Goal: Task Accomplishment & Management: Manage account settings

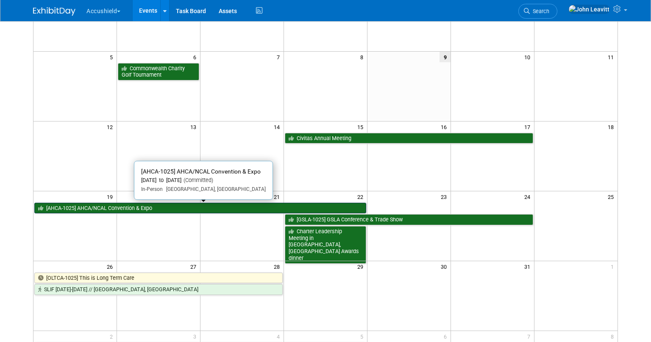
scroll to position [123, 0]
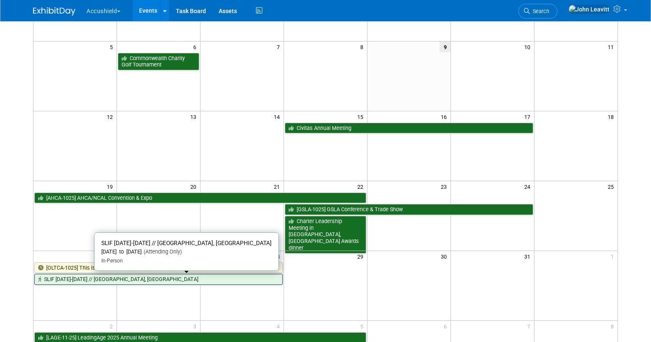
click at [156, 281] on link "SLIF [DATE]-[DATE] // [GEOGRAPHIC_DATA], [GEOGRAPHIC_DATA]" at bounding box center [158, 279] width 248 height 11
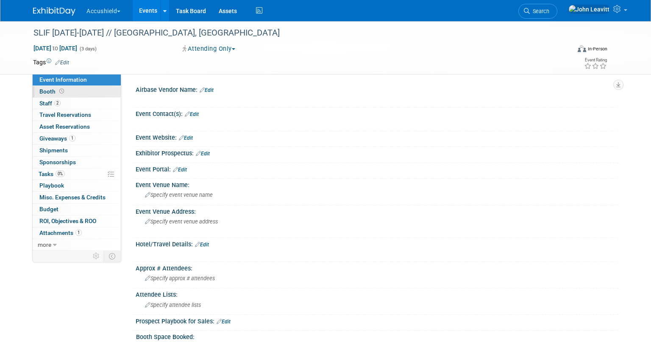
click at [50, 92] on span "Booth" at bounding box center [52, 91] width 26 height 7
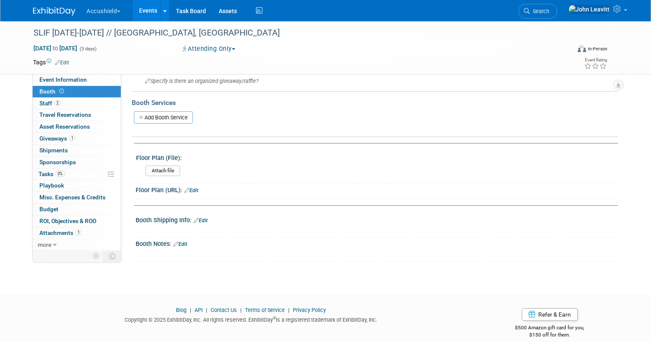
scroll to position [176, 0]
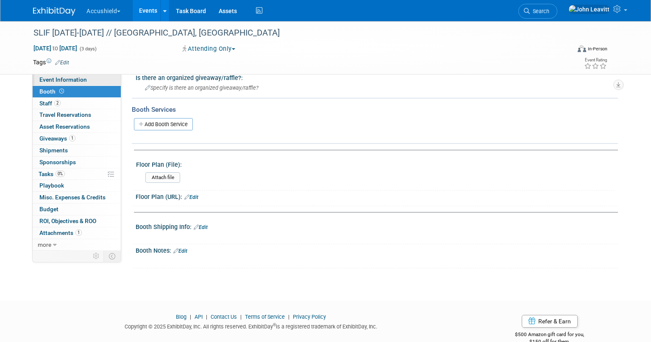
click at [96, 82] on link "Event Information" at bounding box center [77, 79] width 88 height 11
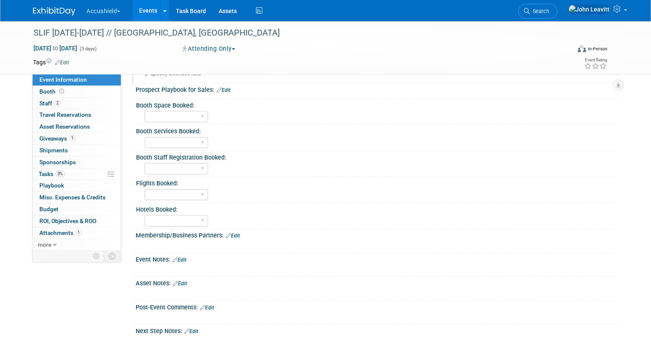
scroll to position [240, 0]
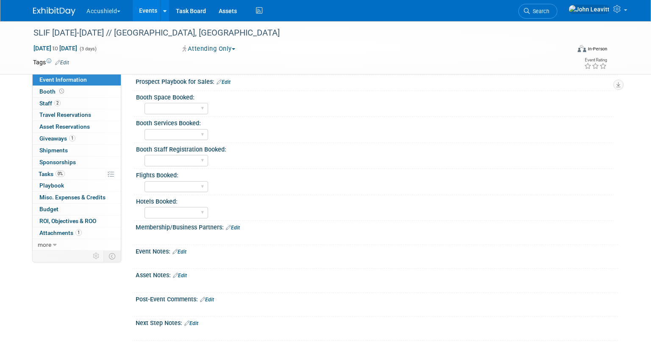
click at [186, 277] on link "Edit" at bounding box center [180, 276] width 14 height 6
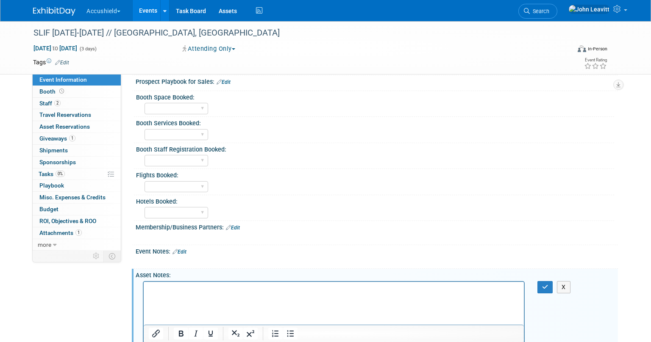
scroll to position [268, 0]
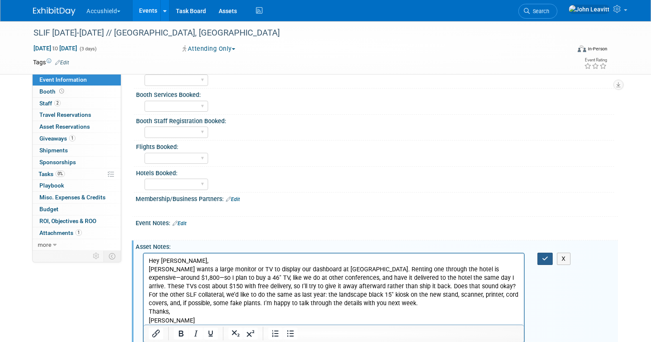
click at [548, 258] on icon "button" at bounding box center [545, 259] width 6 height 6
